Goal: Check status

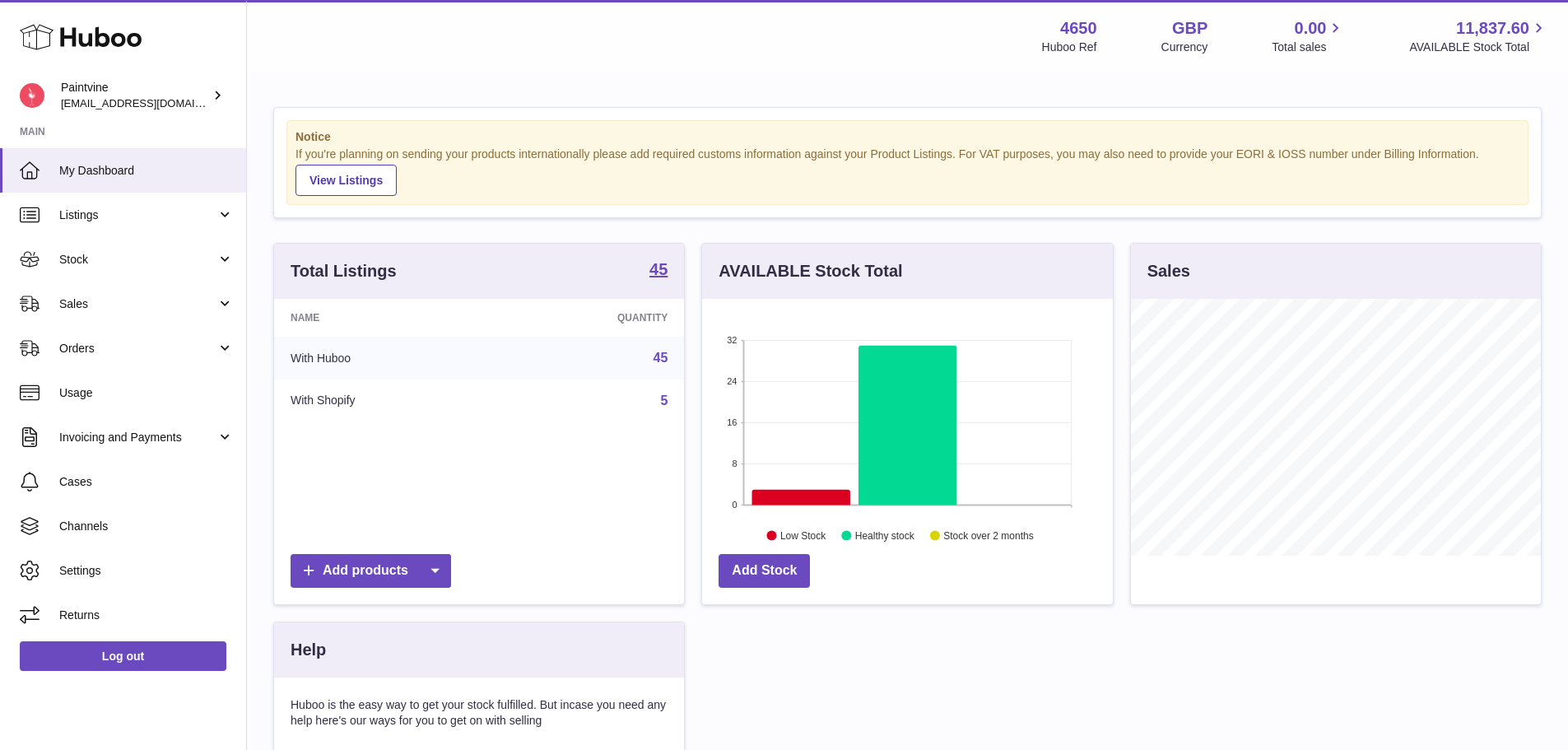
scroll to position [257, 410]
click at [214, 297] on span "Sales" at bounding box center [137, 304] width 158 height 16
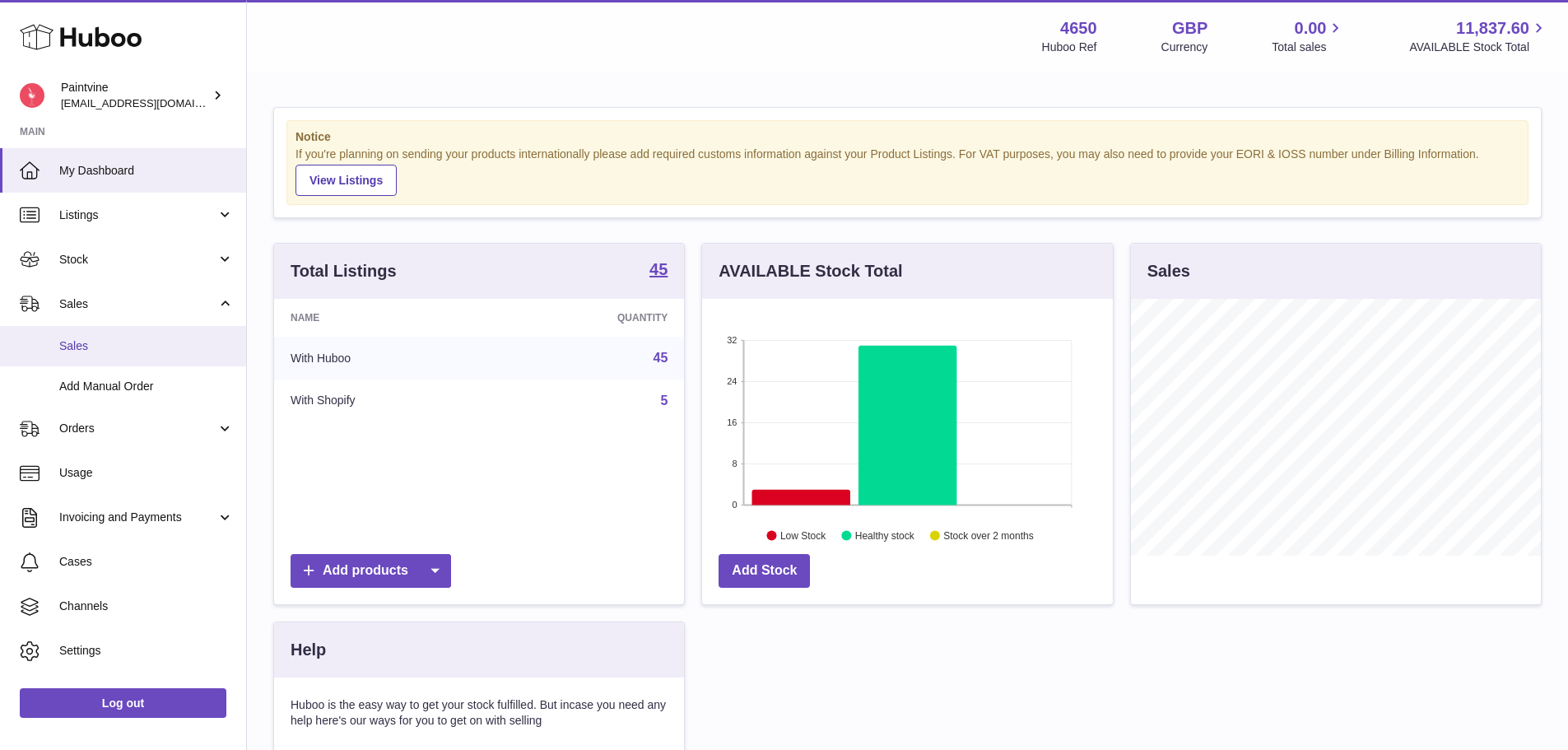
click at [116, 346] on span "Sales" at bounding box center [146, 346] width 174 height 16
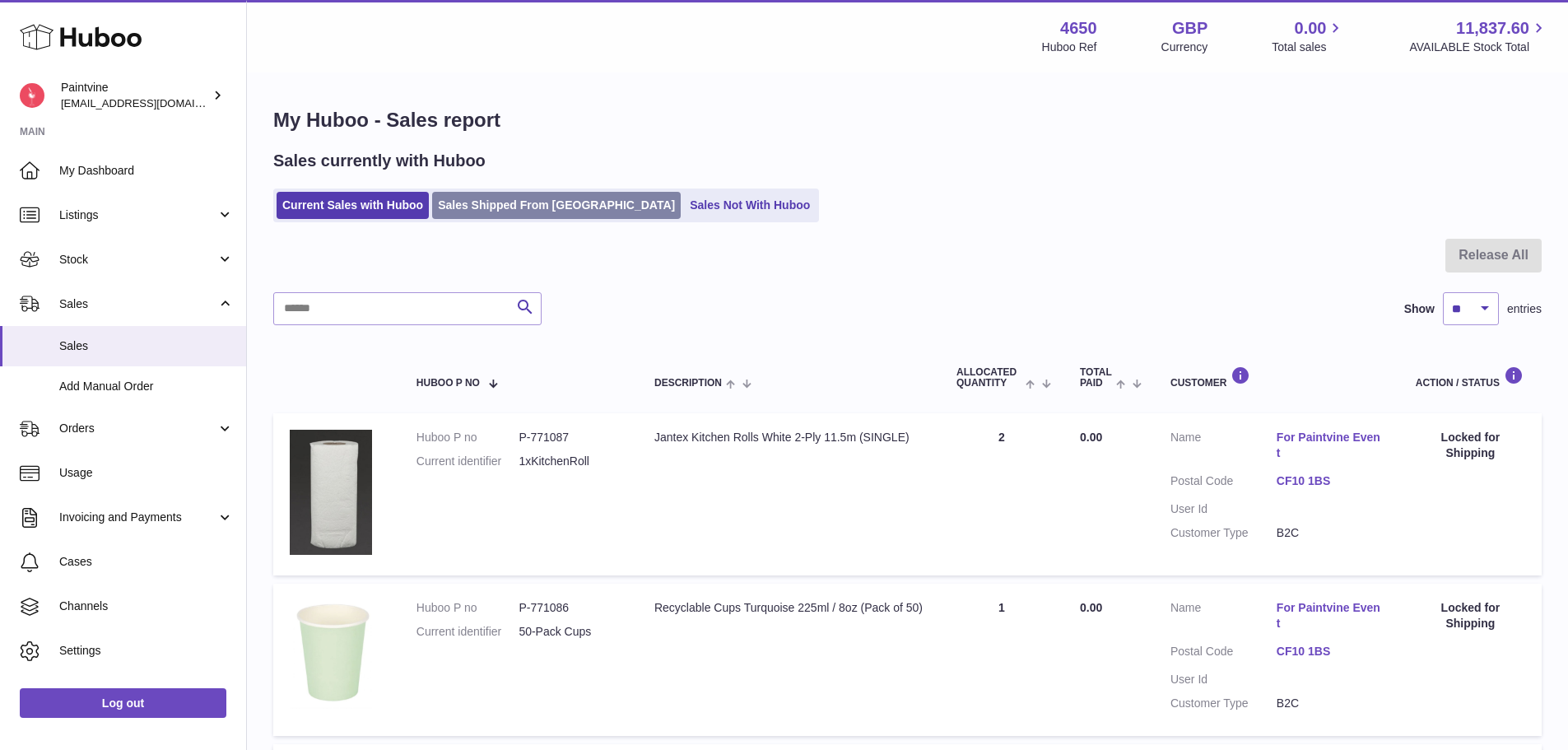
click at [542, 201] on link "Sales Shipped From [GEOGRAPHIC_DATA]" at bounding box center [556, 206] width 249 height 27
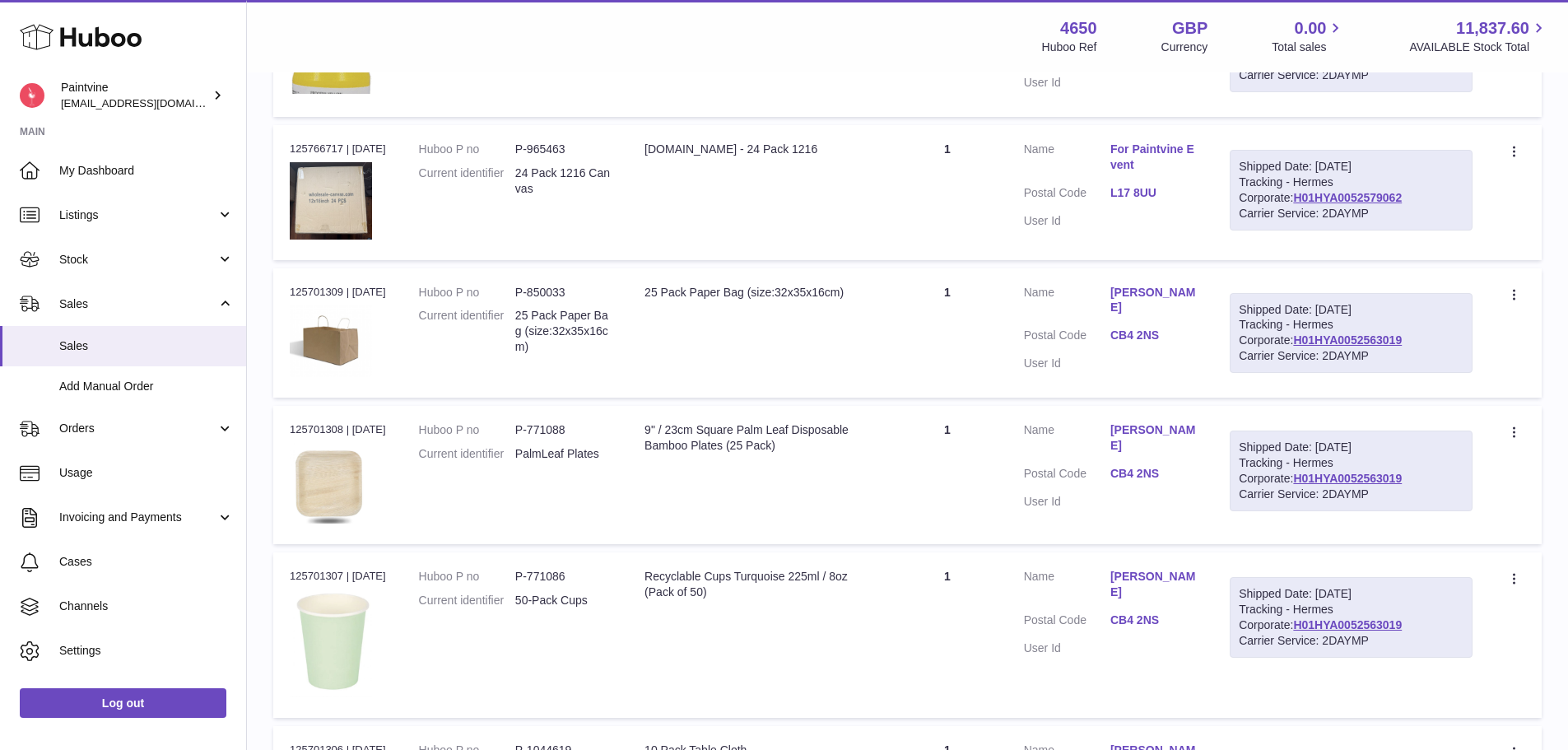
scroll to position [546, 0]
click at [1293, 340] on link "H01HYA0052563019" at bounding box center [1347, 340] width 109 height 13
